Goal: Navigation & Orientation: Find specific page/section

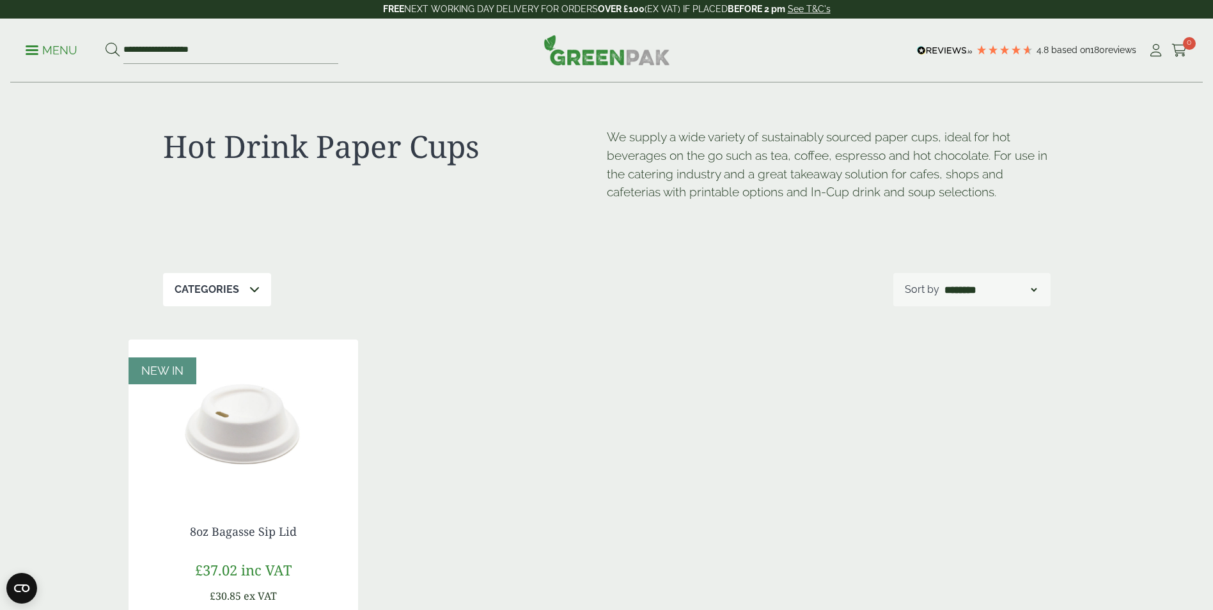
click at [28, 44] on p "Menu" at bounding box center [52, 50] width 52 height 15
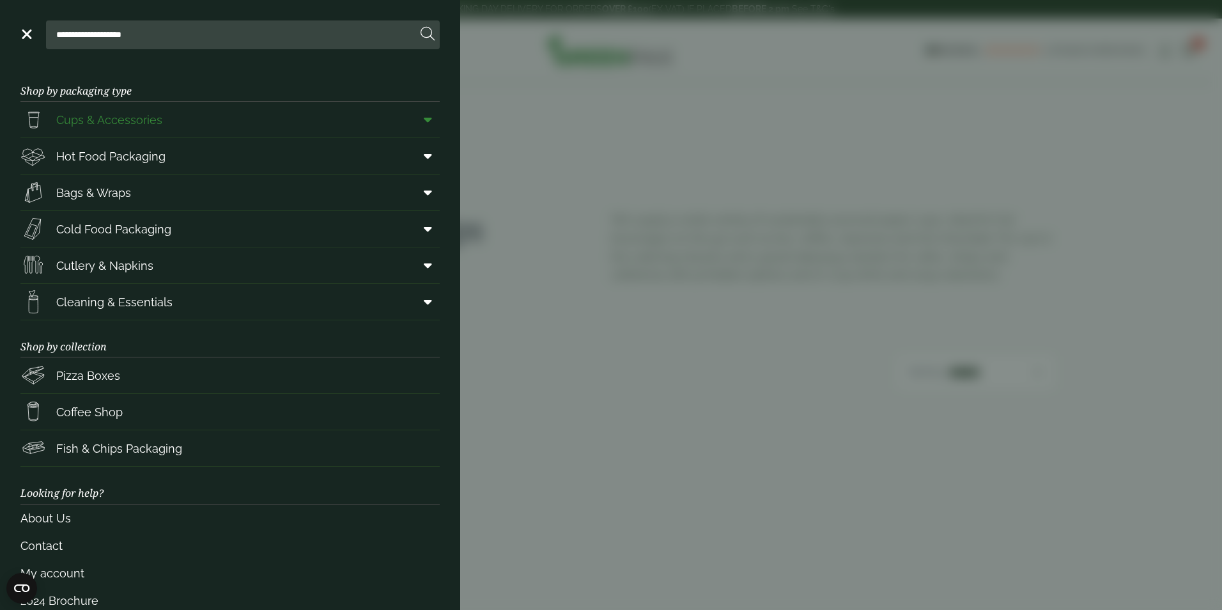
click at [98, 120] on span "Cups & Accessories" at bounding box center [109, 119] width 106 height 17
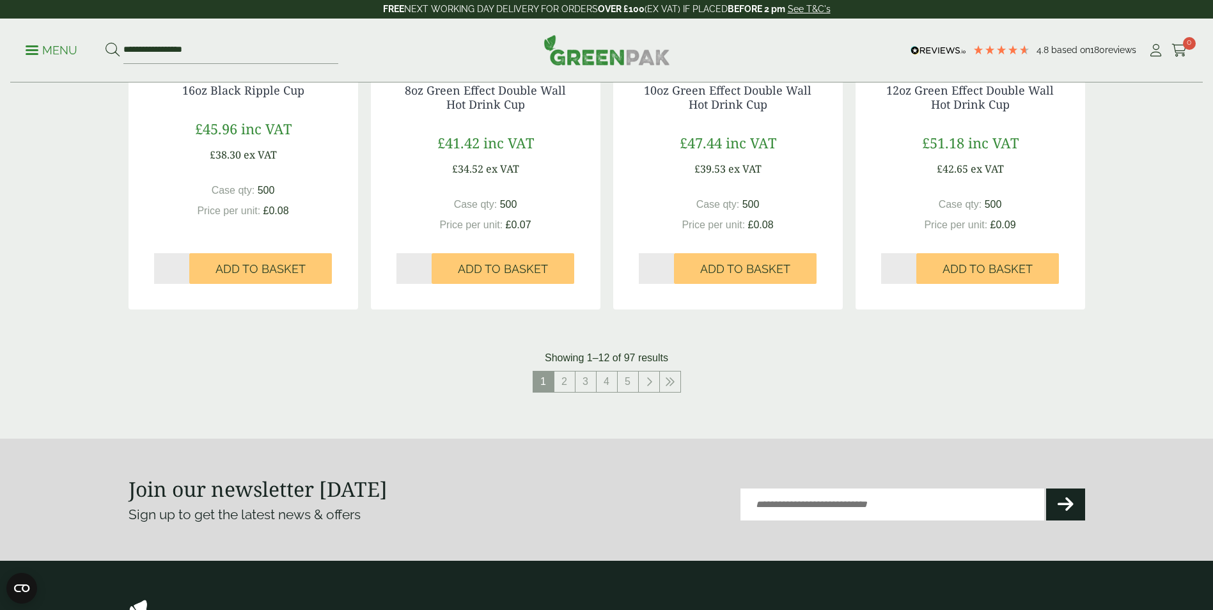
scroll to position [1279, 0]
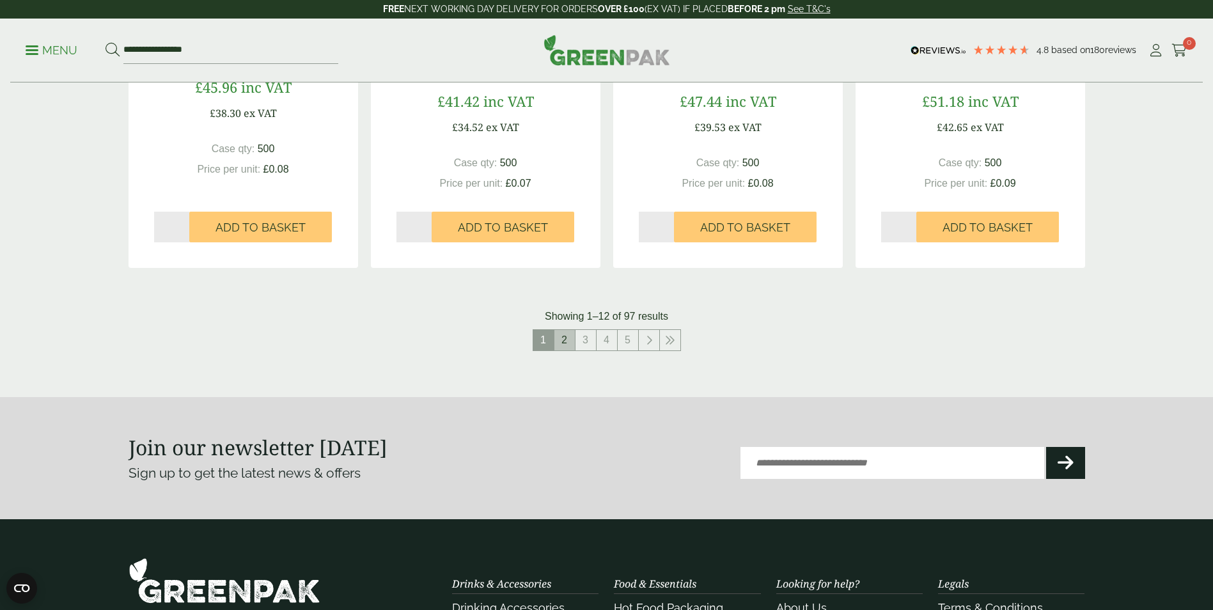
click at [569, 339] on link "2" at bounding box center [564, 340] width 20 height 20
click at [556, 337] on span "2" at bounding box center [553, 340] width 20 height 20
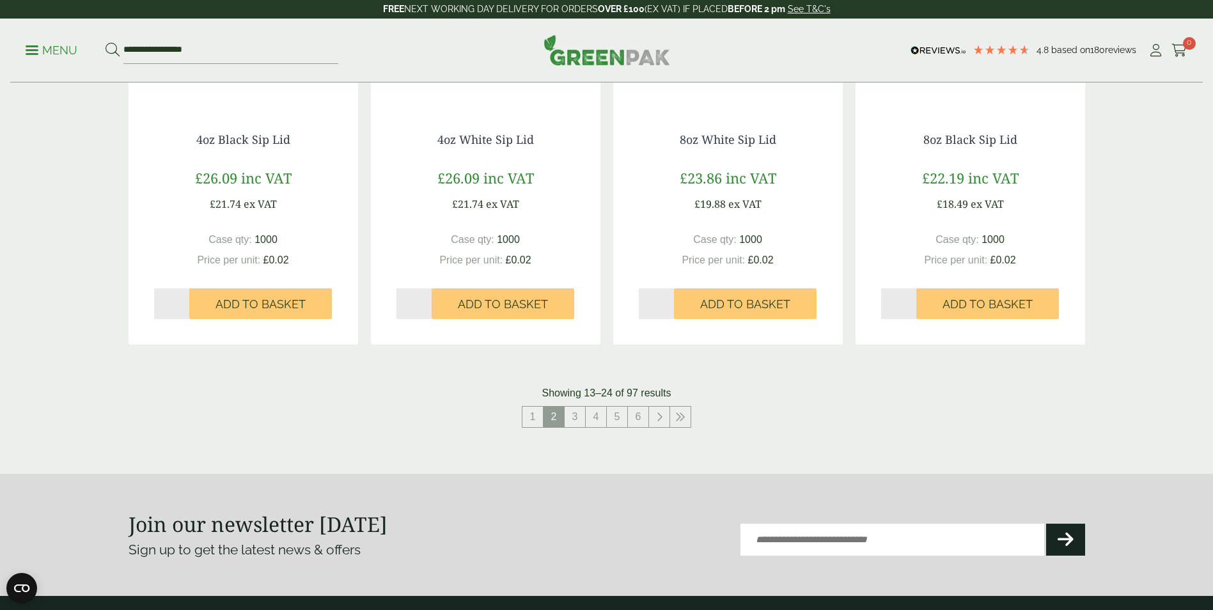
scroll to position [1215, 0]
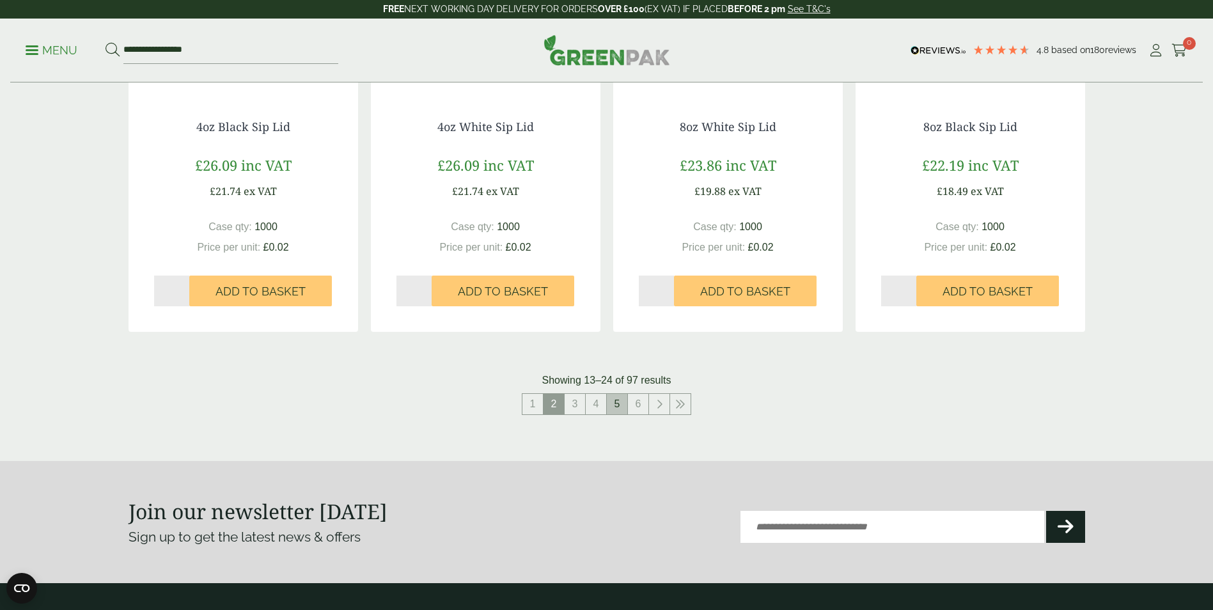
click at [616, 394] on link "5" at bounding box center [617, 404] width 20 height 20
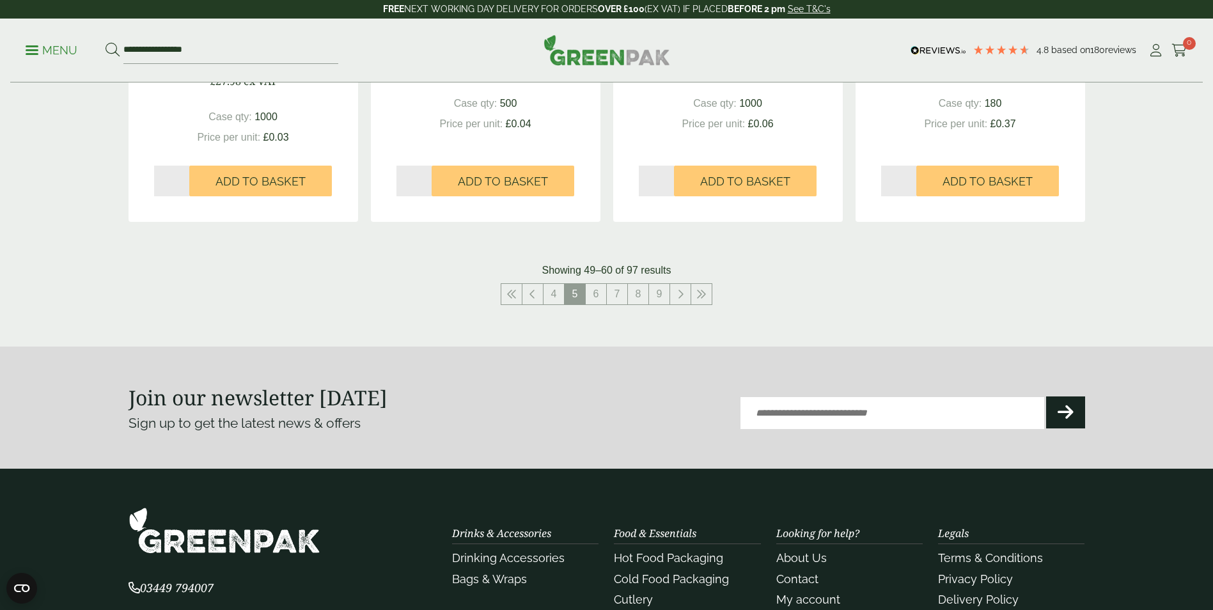
scroll to position [1342, 0]
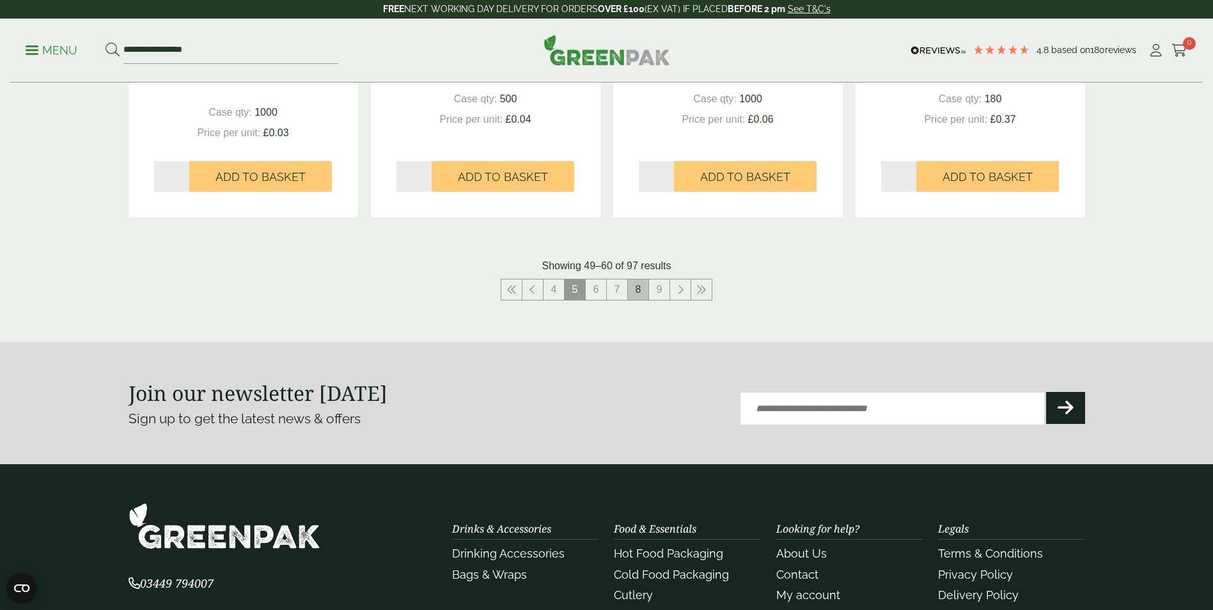
click at [639, 287] on link "8" at bounding box center [638, 289] width 20 height 20
